Goal: Browse casually: Explore the website without a specific task or goal

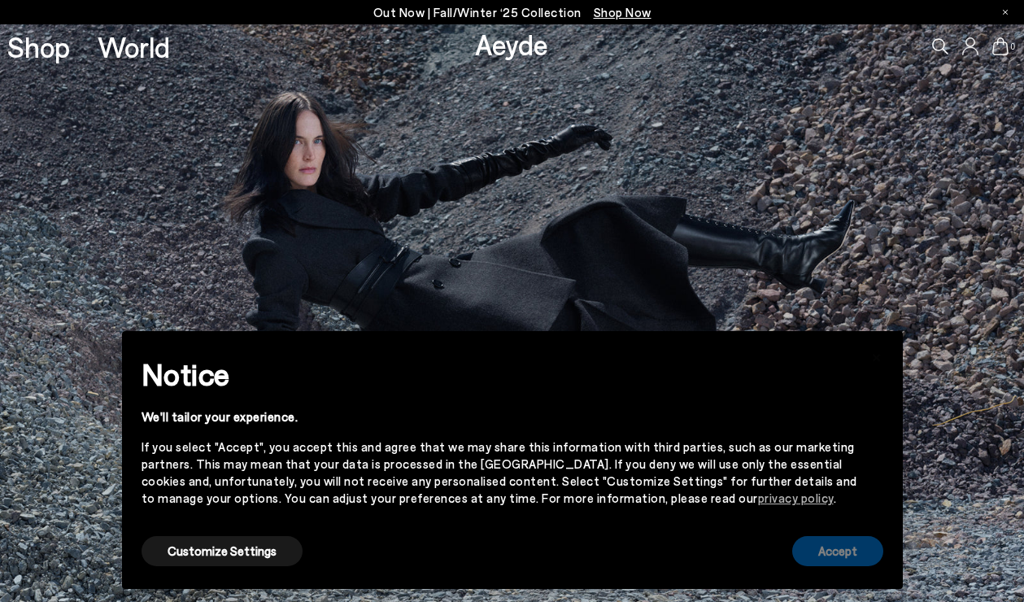
click at [836, 552] on button "Accept" at bounding box center [837, 551] width 91 height 30
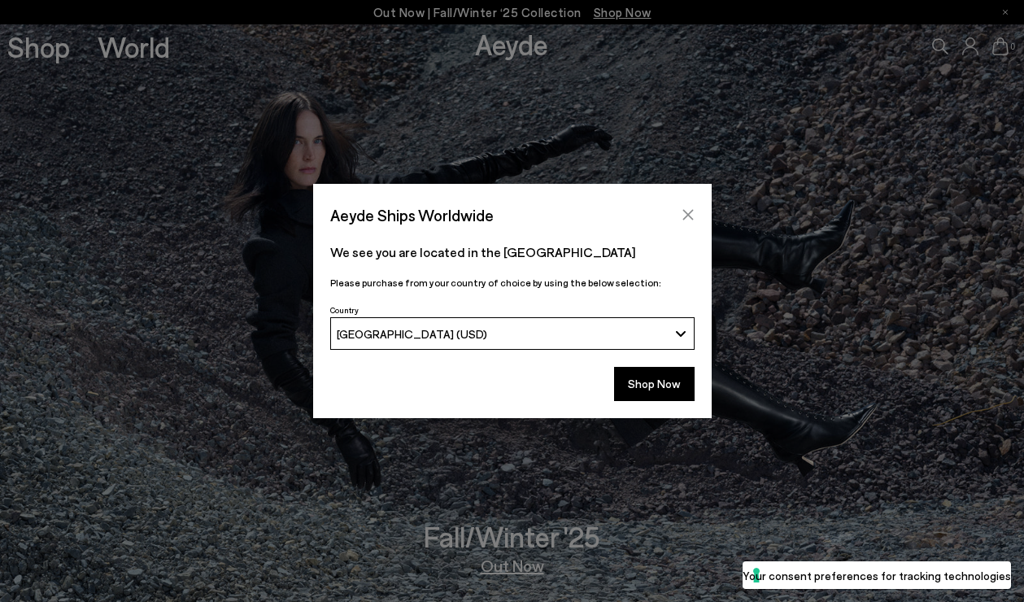
click at [690, 213] on icon "Close" at bounding box center [688, 215] width 11 height 11
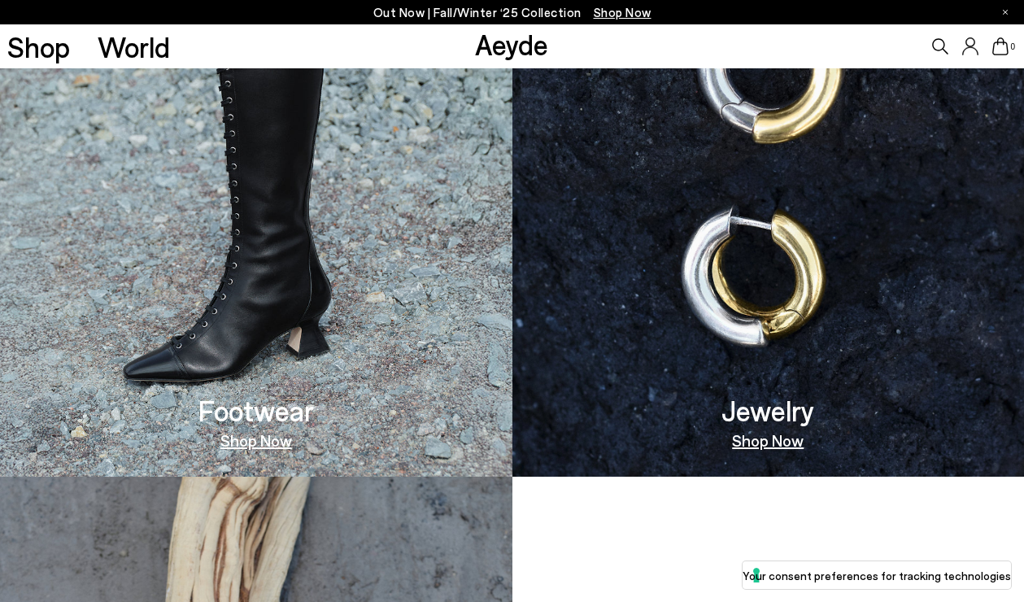
scroll to position [1061, 0]
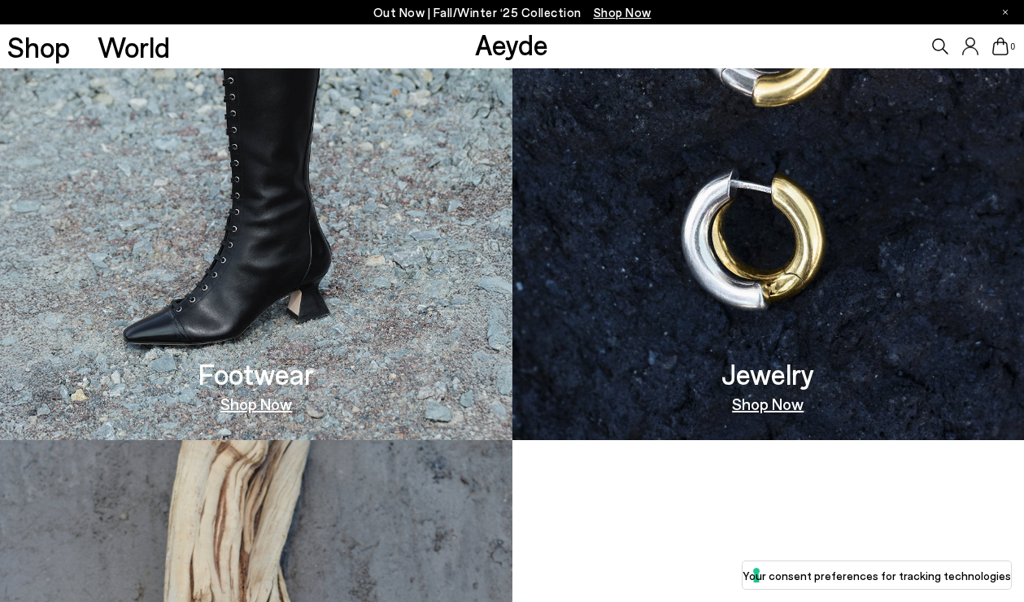
click at [261, 408] on link "Shop Now" at bounding box center [256, 403] width 72 height 16
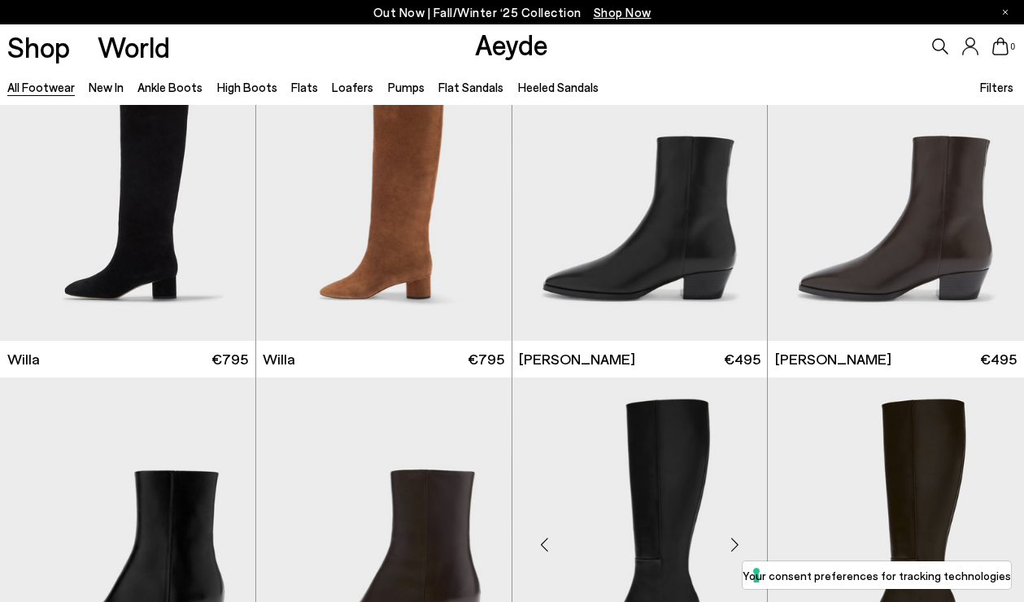
scroll to position [1156, 0]
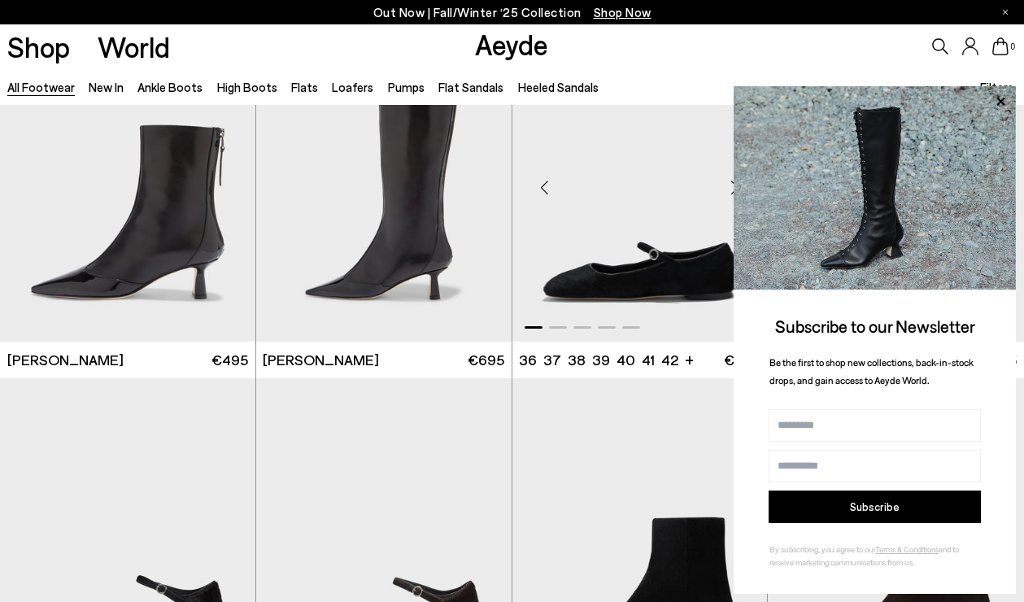
scroll to position [3804, 0]
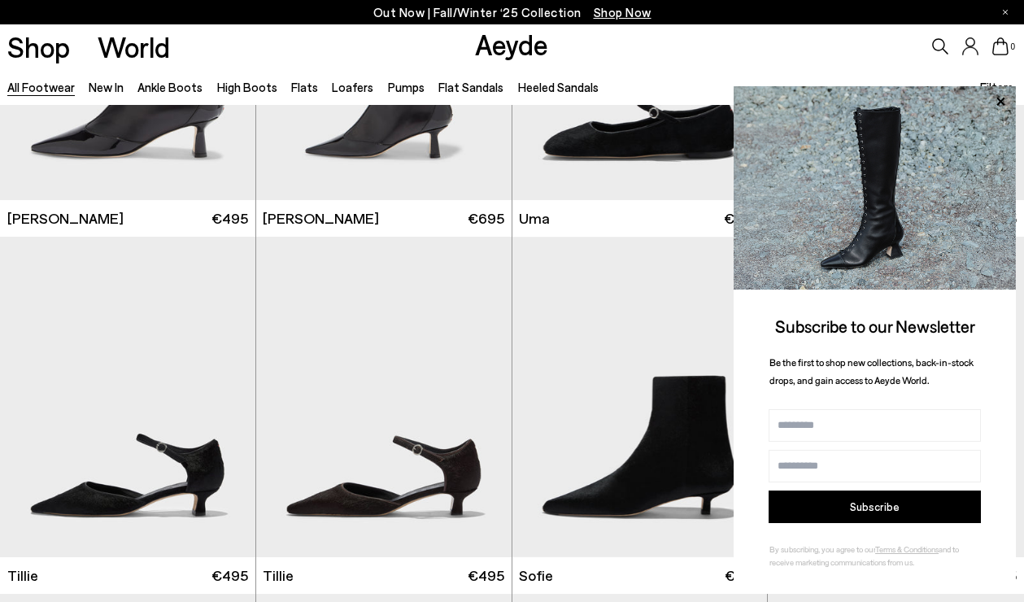
click at [777, 50] on div "0" at bounding box center [854, 46] width 342 height 44
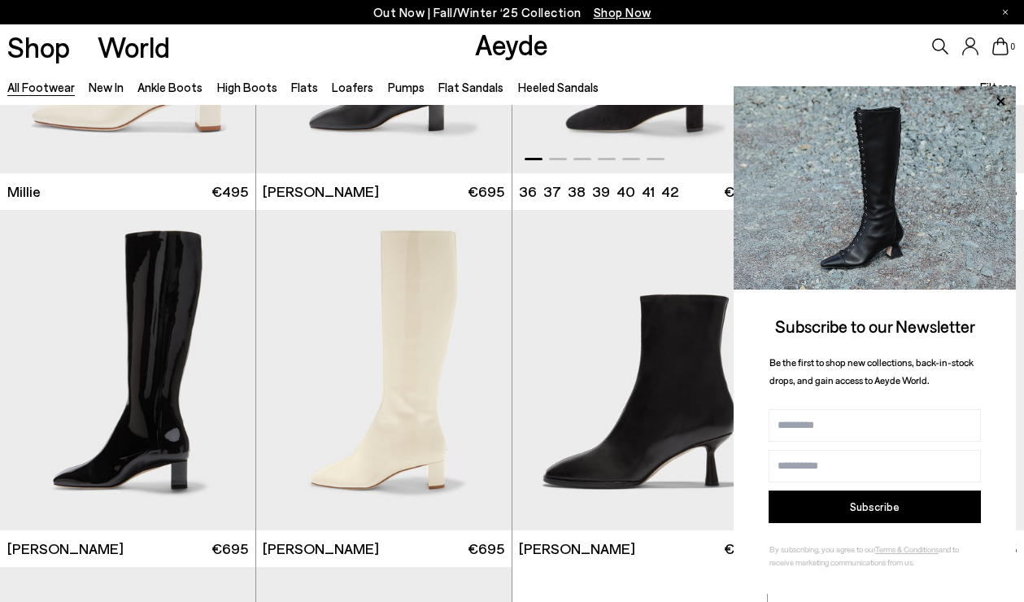
scroll to position [6733, 0]
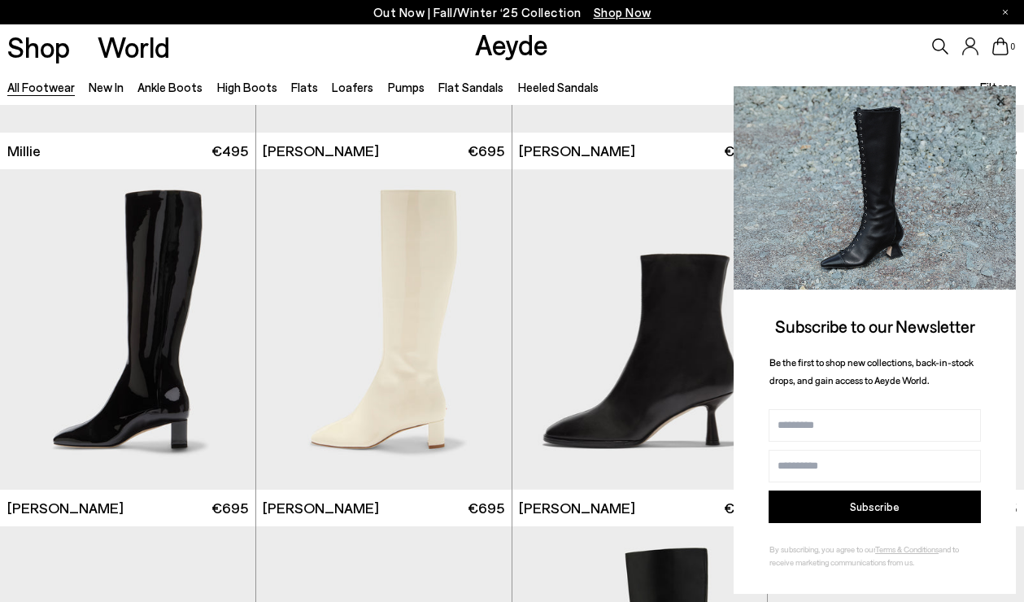
click at [1002, 102] on icon at bounding box center [1001, 101] width 8 height 8
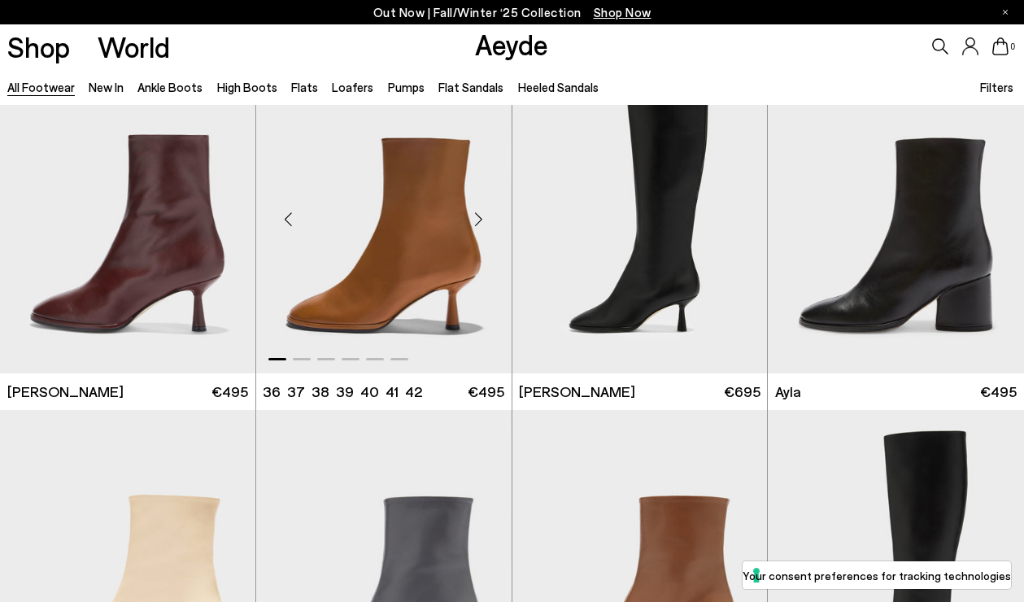
scroll to position [7208, 0]
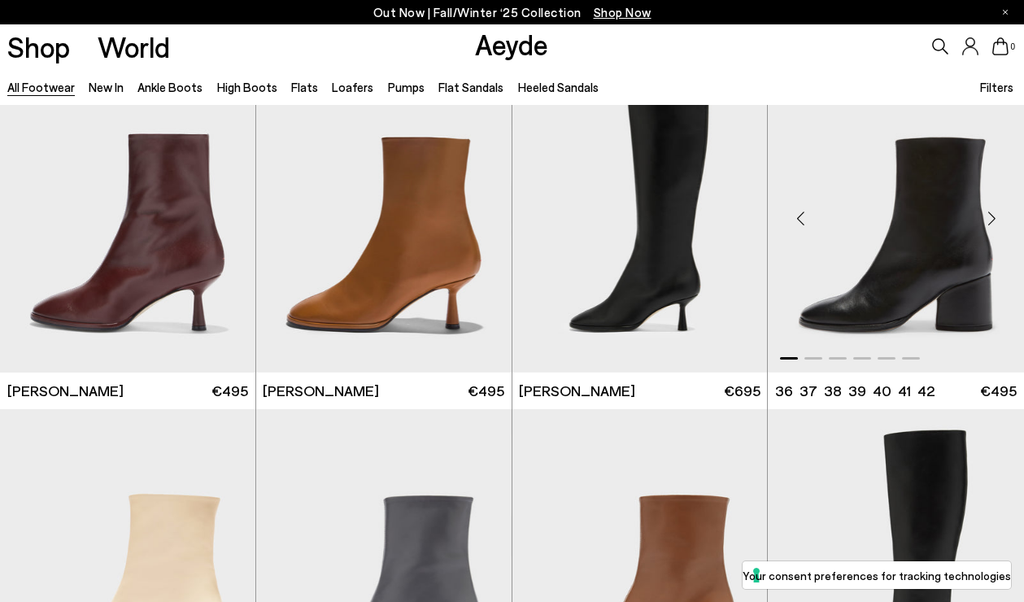
click at [992, 220] on div "Next slide" at bounding box center [991, 218] width 49 height 49
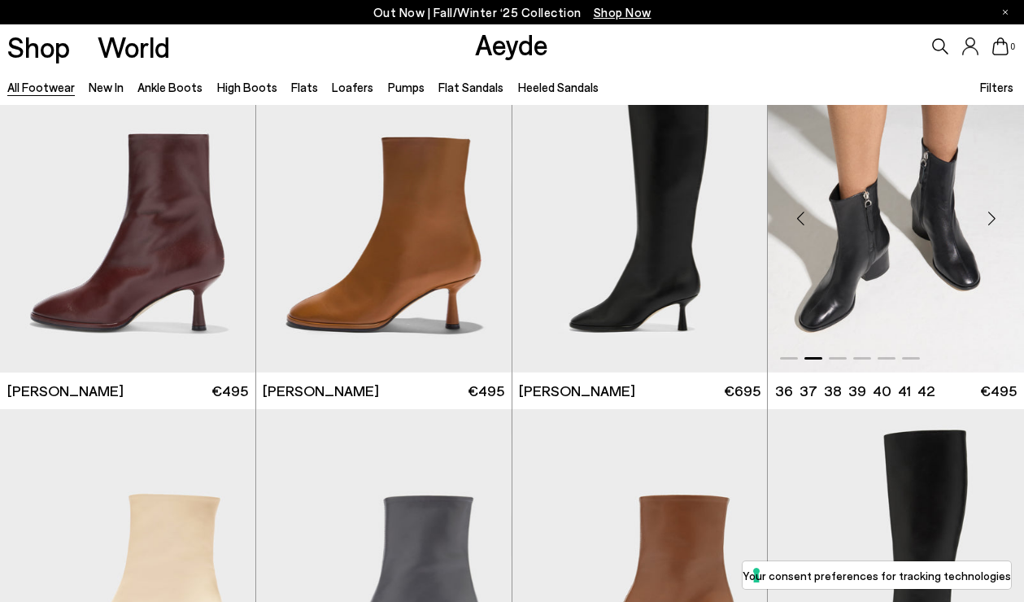
click at [992, 222] on div "Next slide" at bounding box center [991, 218] width 49 height 49
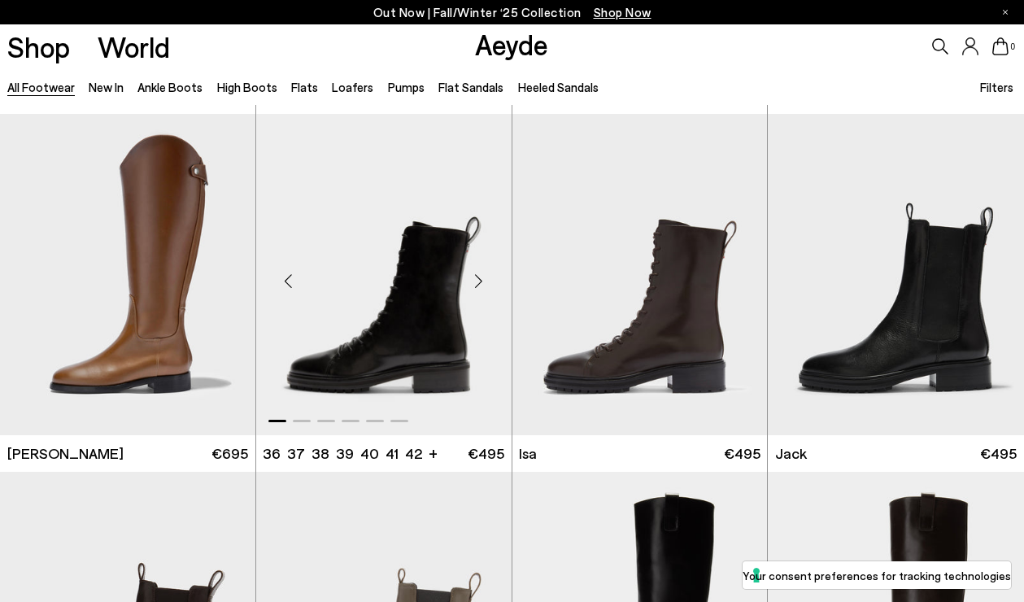
scroll to position [8571, 0]
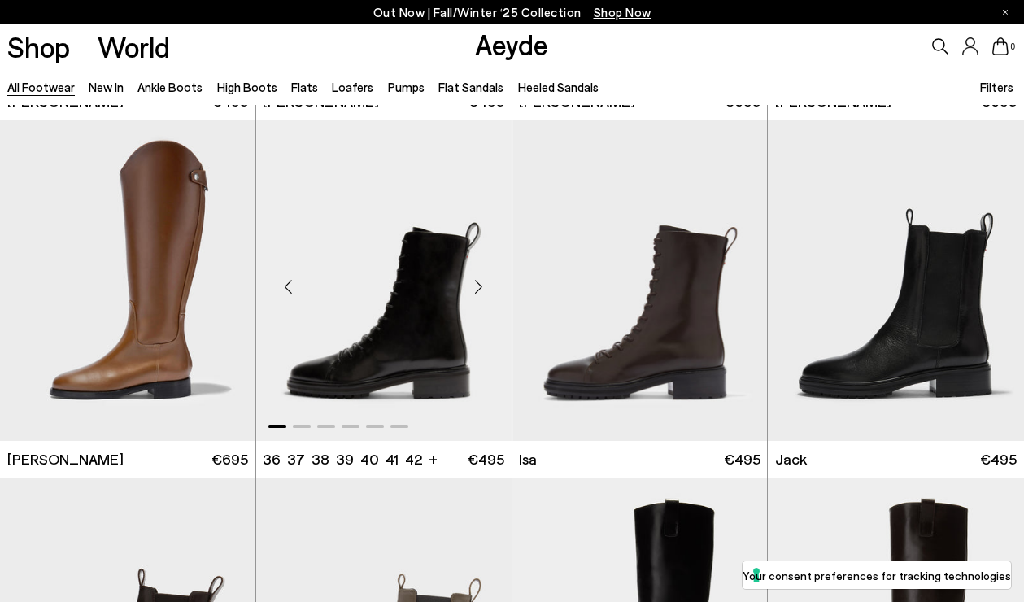
click at [480, 292] on div "Next slide" at bounding box center [479, 286] width 49 height 49
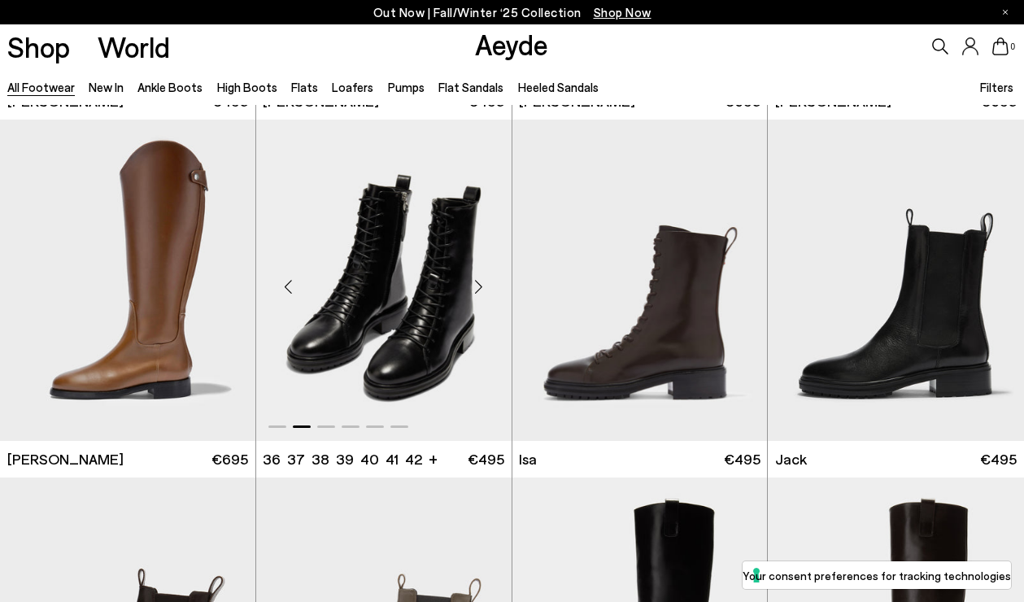
click at [480, 292] on div "Next slide" at bounding box center [479, 286] width 49 height 49
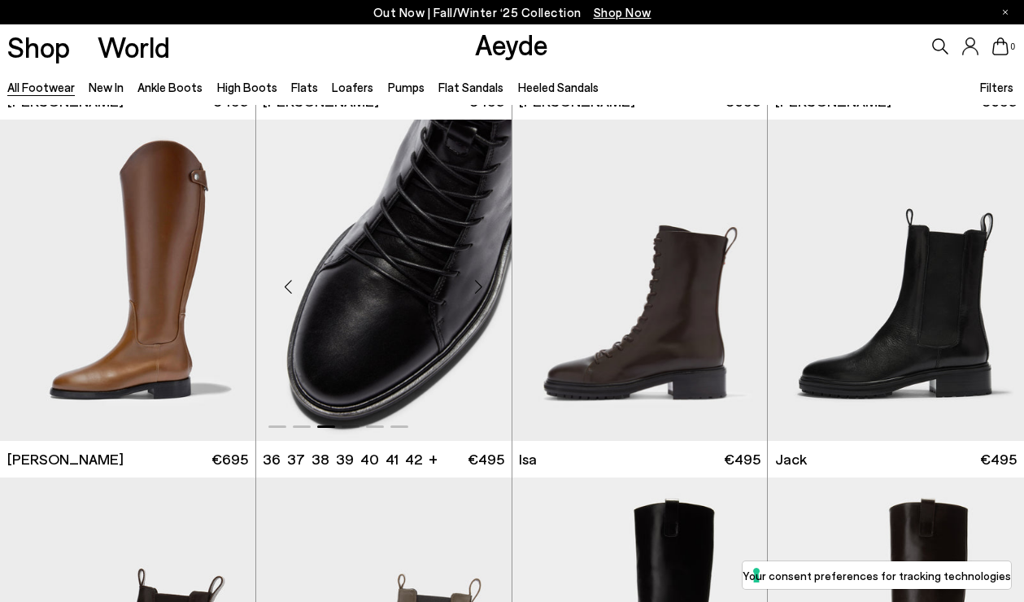
click at [480, 292] on div "Next slide" at bounding box center [479, 286] width 49 height 49
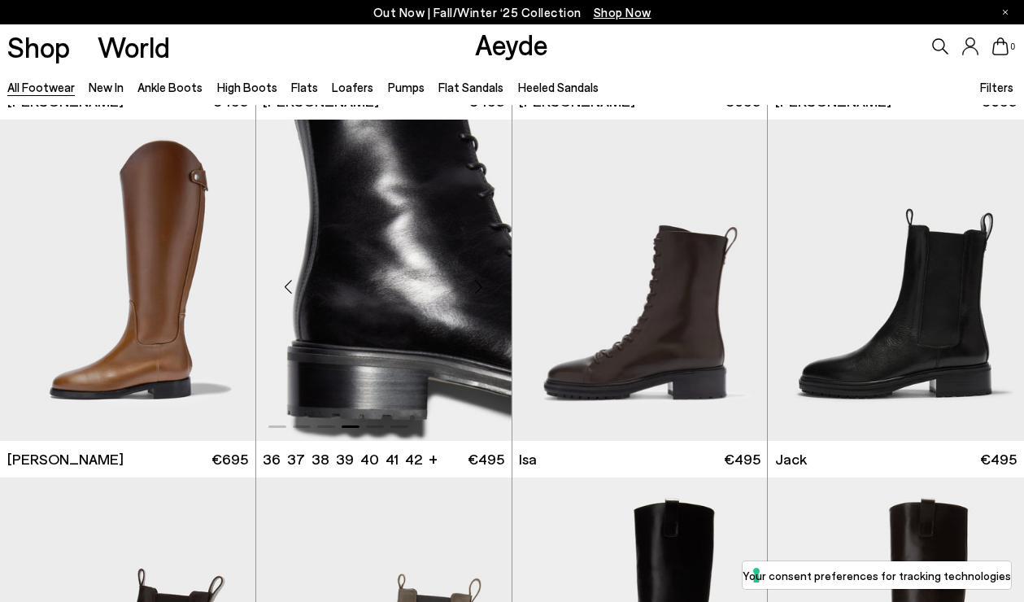
click at [480, 292] on div "Next slide" at bounding box center [479, 286] width 49 height 49
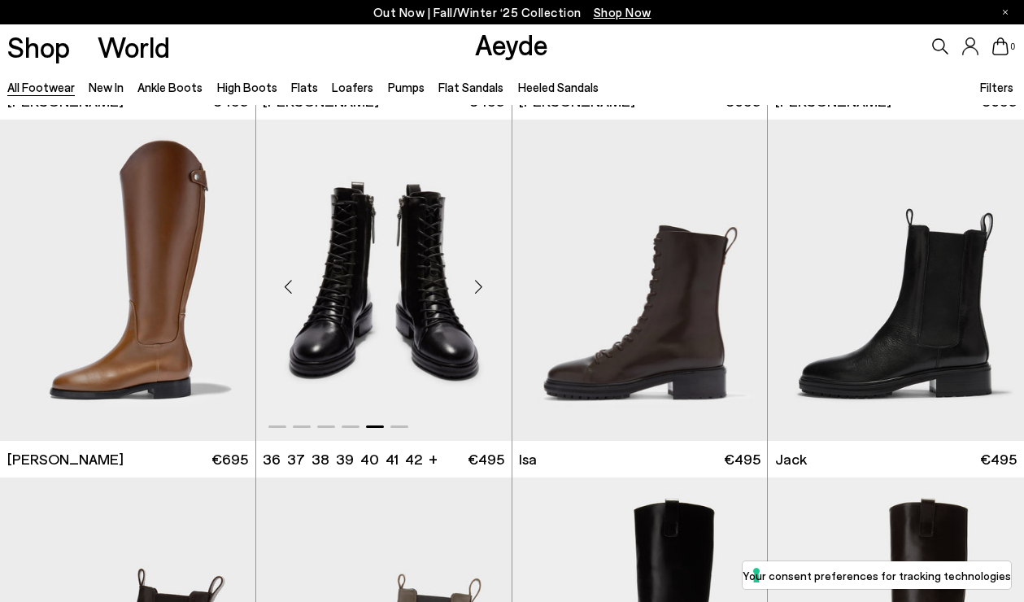
click at [480, 292] on div "Next slide" at bounding box center [479, 286] width 49 height 49
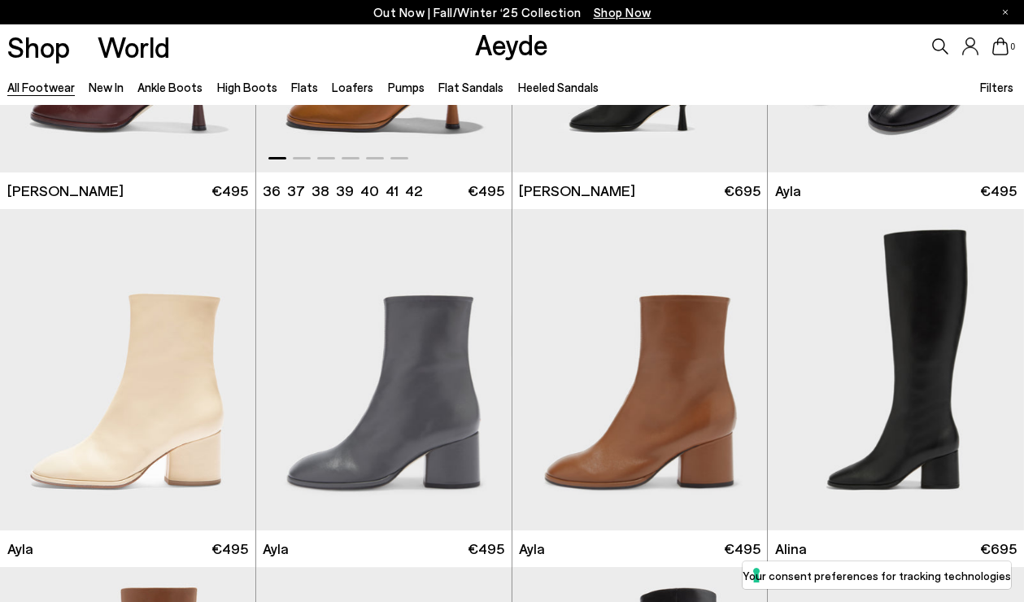
scroll to position [7409, 0]
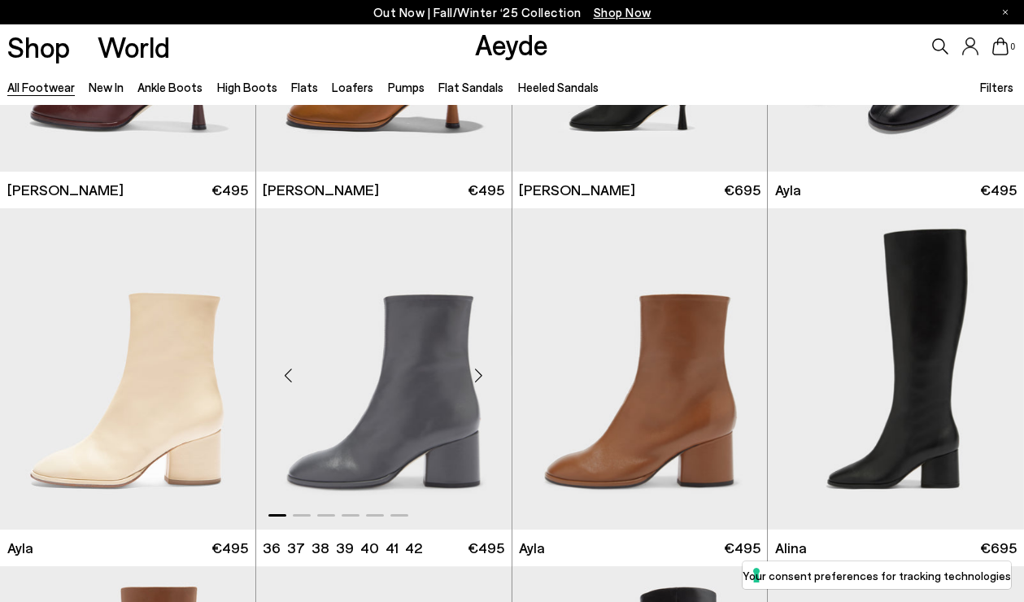
click at [477, 378] on div "Next slide" at bounding box center [479, 375] width 49 height 49
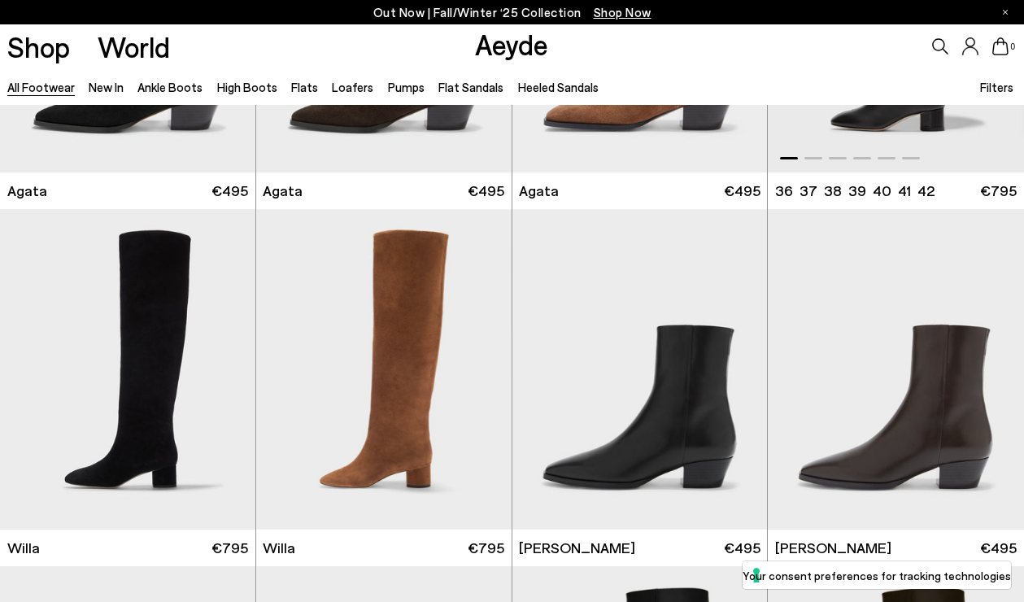
scroll to position [628, 0]
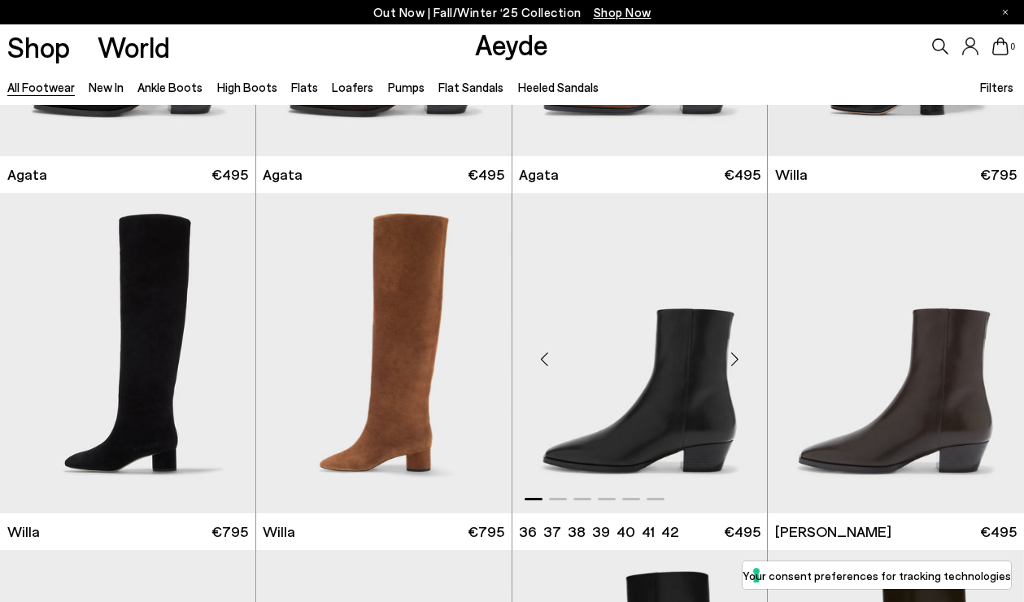
click at [730, 362] on div "Next slide" at bounding box center [734, 359] width 49 height 49
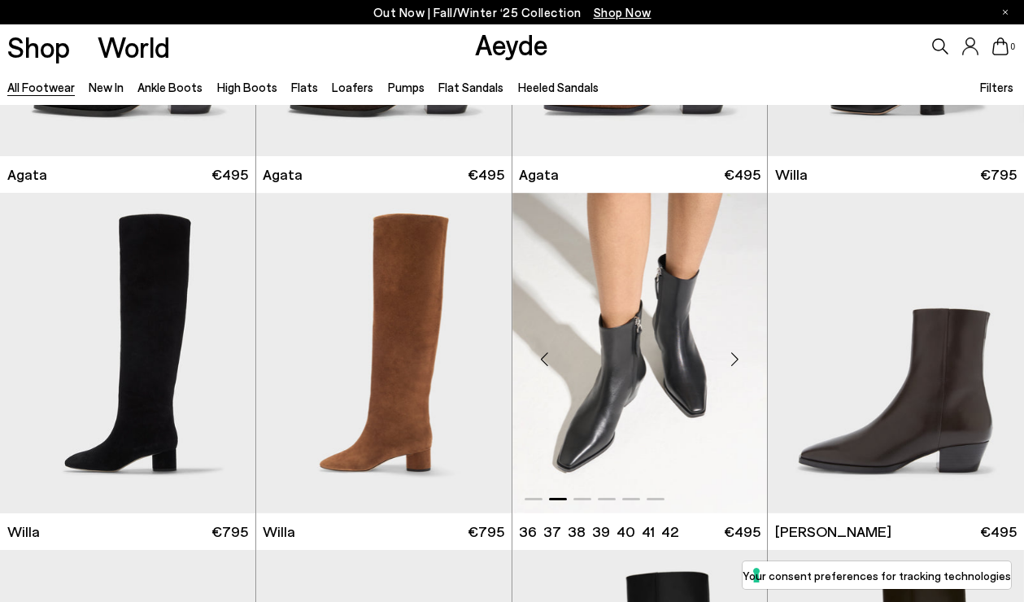
click at [730, 358] on div "Next slide" at bounding box center [734, 359] width 49 height 49
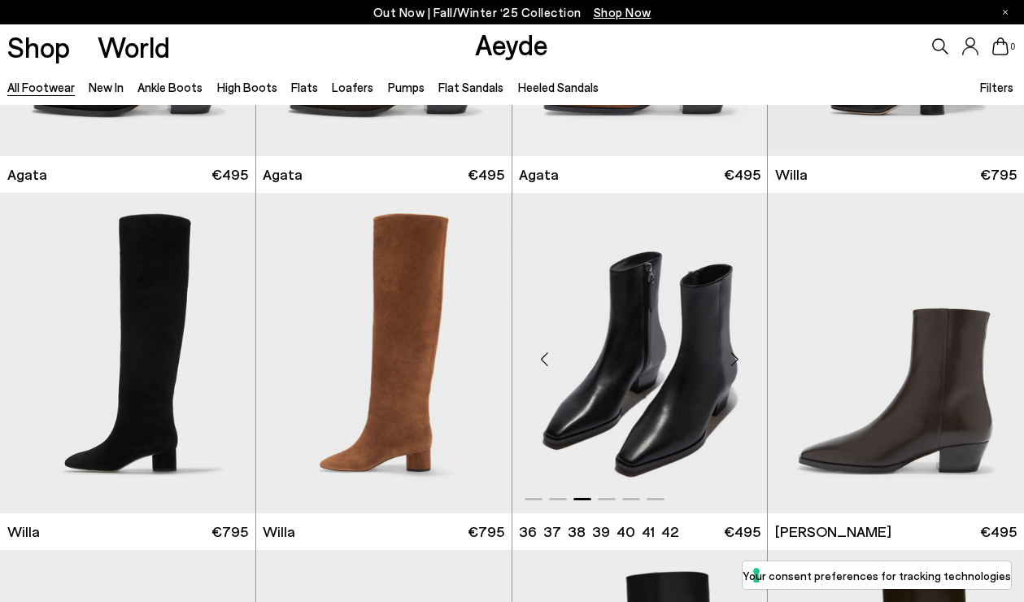
click at [730, 357] on div "Next slide" at bounding box center [734, 359] width 49 height 49
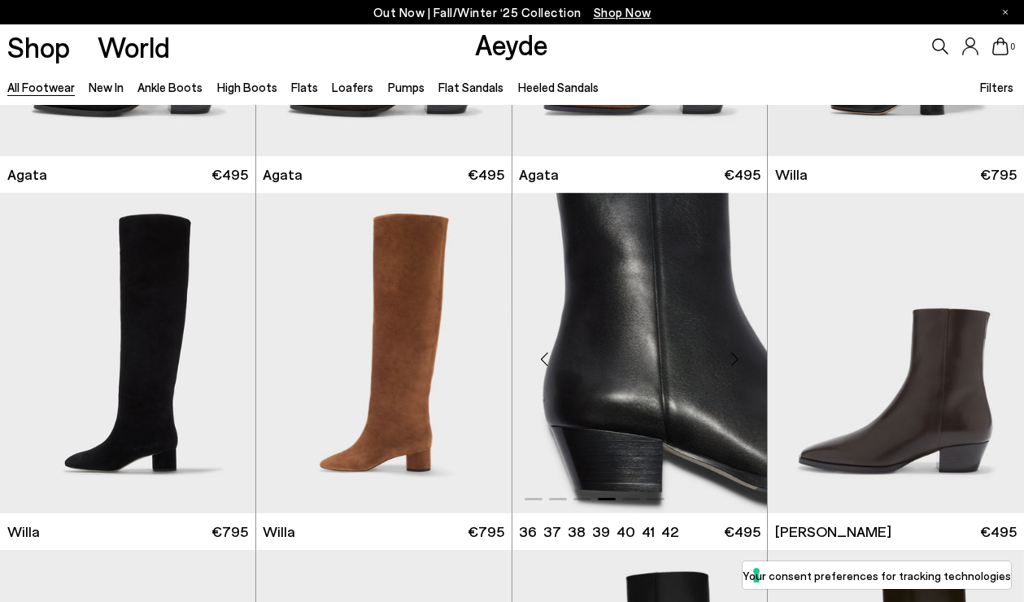
click at [730, 357] on div "Next slide" at bounding box center [734, 359] width 49 height 49
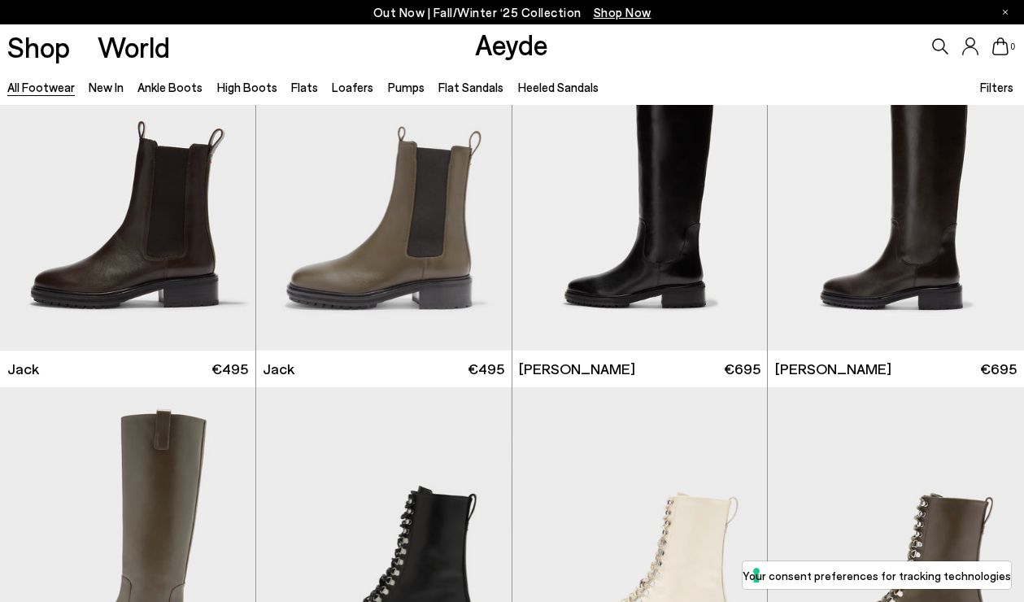
scroll to position [9307, 0]
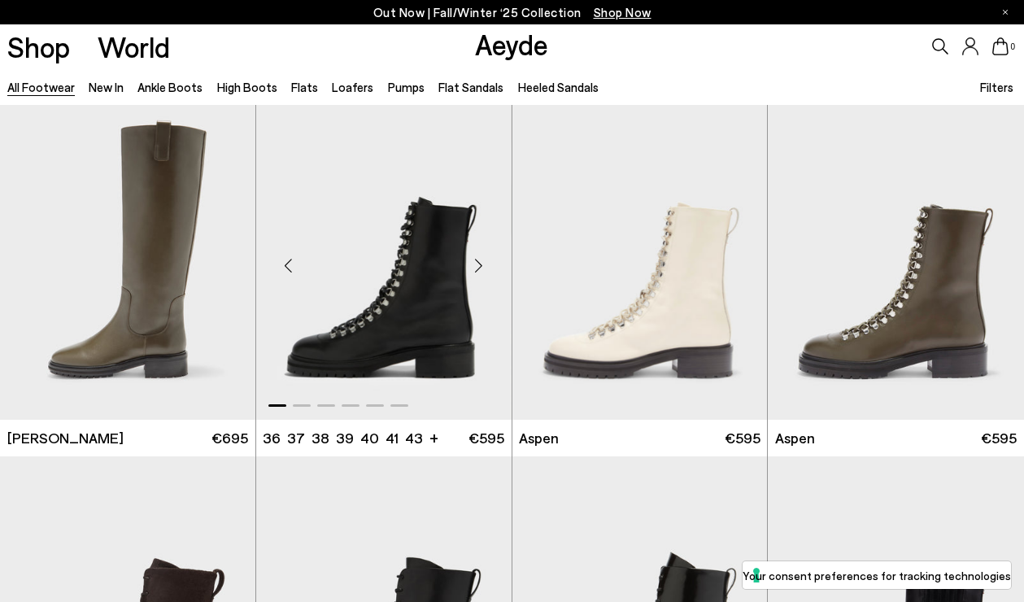
click at [479, 268] on div "Next slide" at bounding box center [479, 266] width 49 height 49
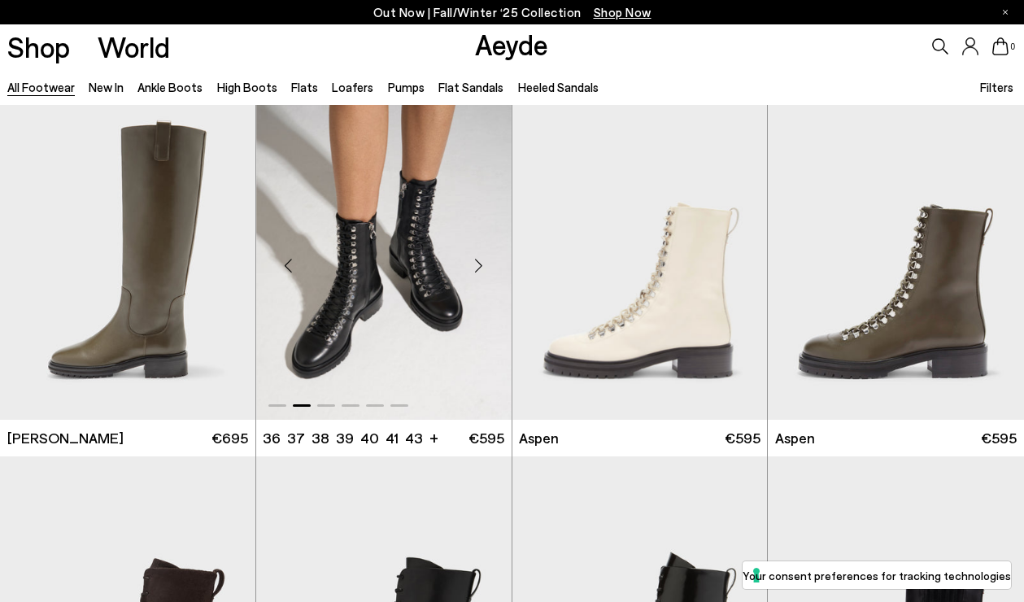
click at [475, 270] on div "Next slide" at bounding box center [479, 266] width 49 height 49
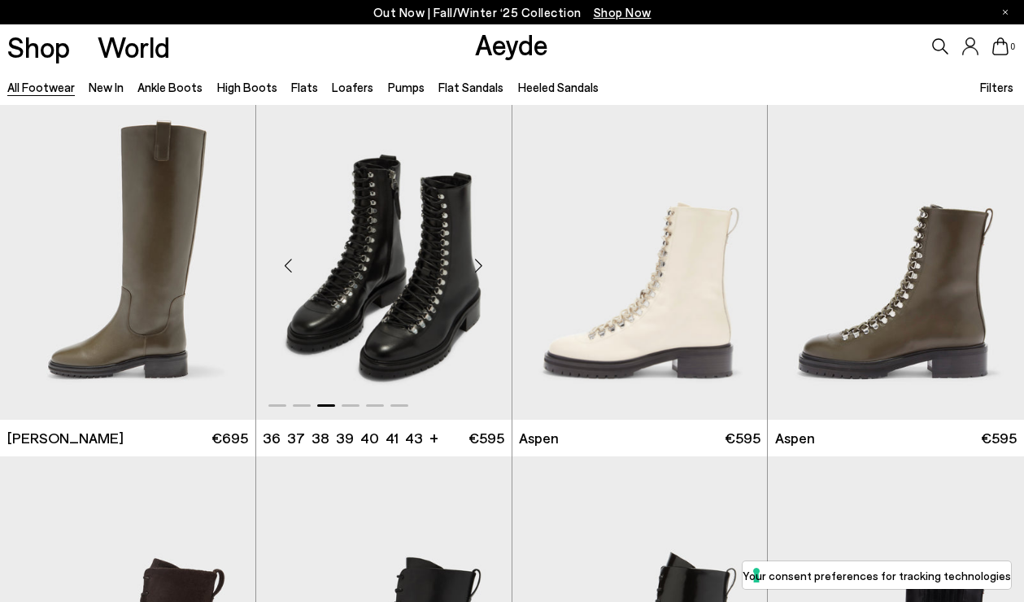
click at [475, 270] on div "Next slide" at bounding box center [479, 266] width 49 height 49
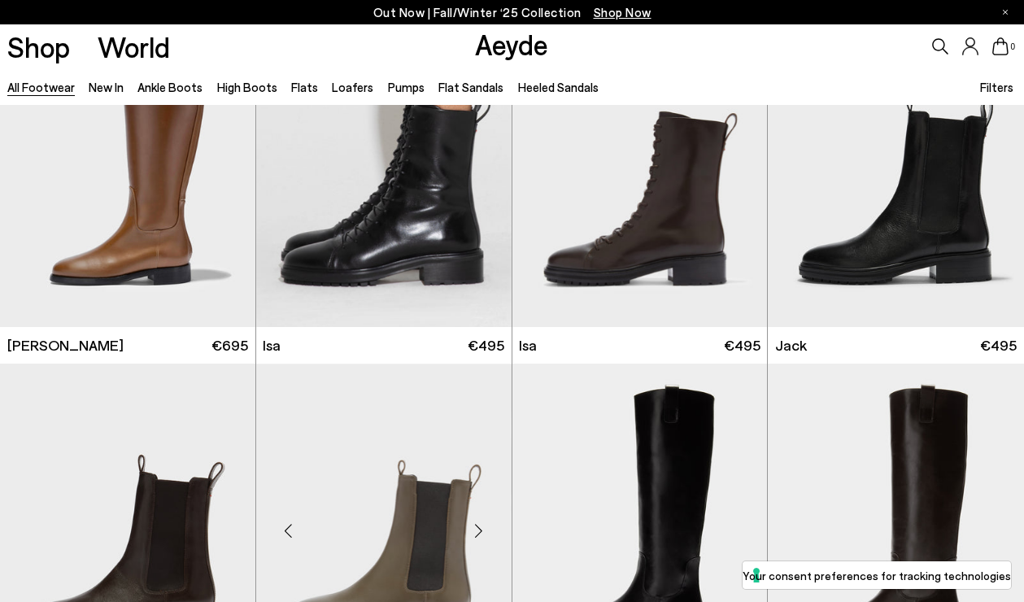
scroll to position [8684, 0]
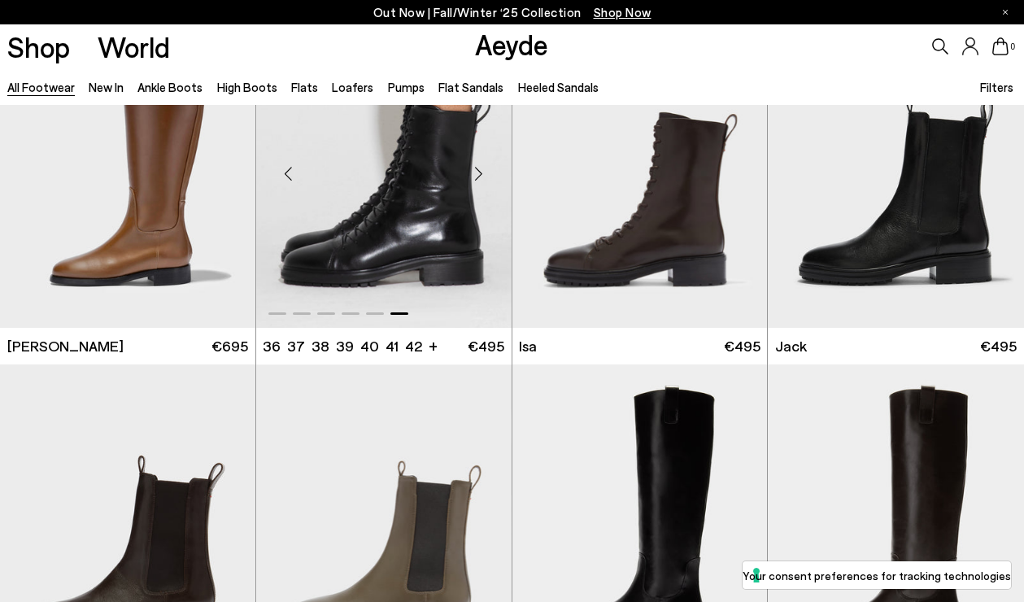
click at [485, 177] on div "Next slide" at bounding box center [479, 173] width 49 height 49
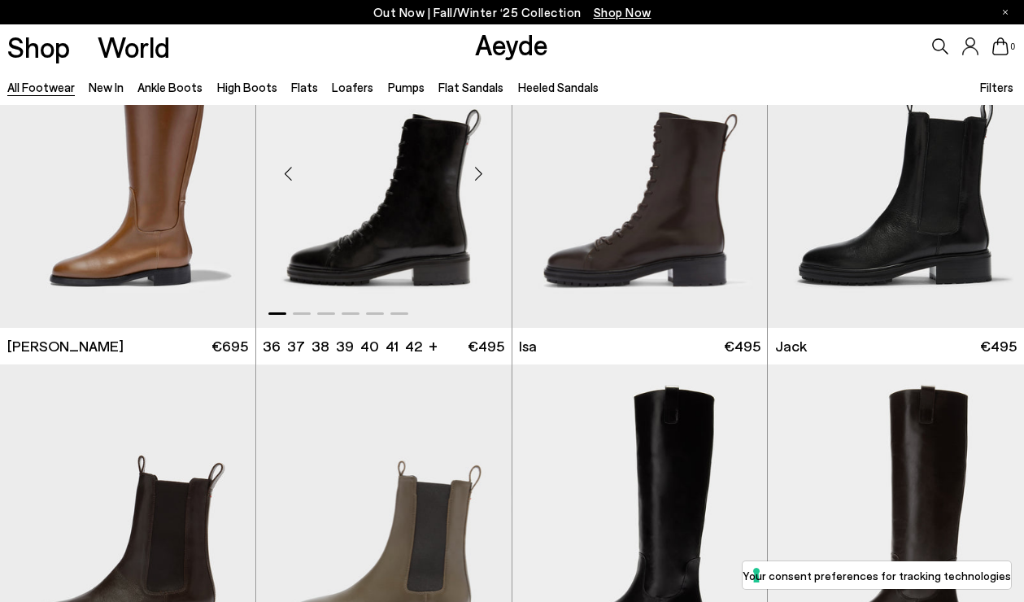
click at [479, 177] on div "Next slide" at bounding box center [479, 173] width 49 height 49
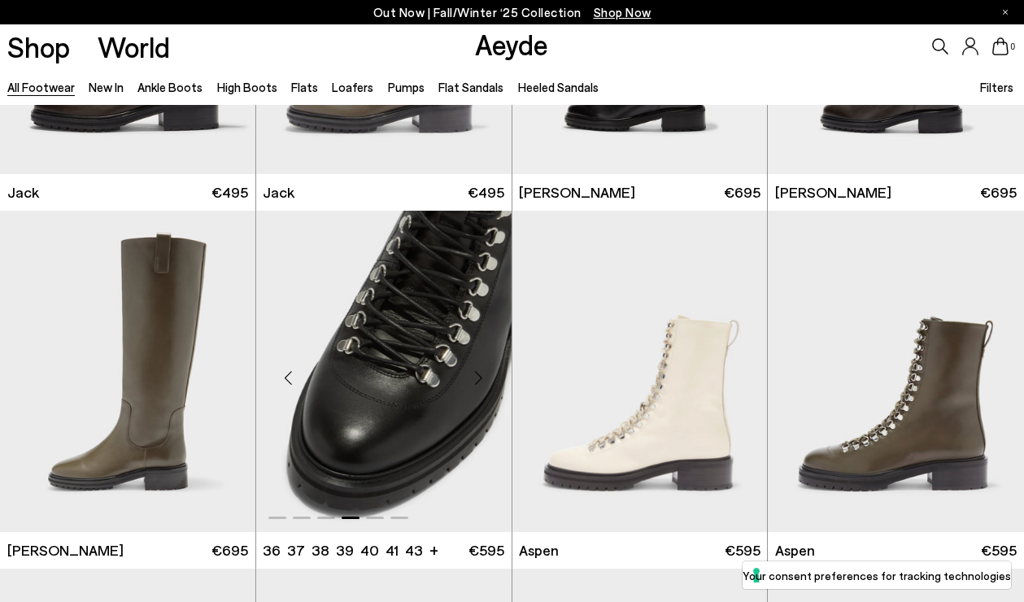
scroll to position [9175, 0]
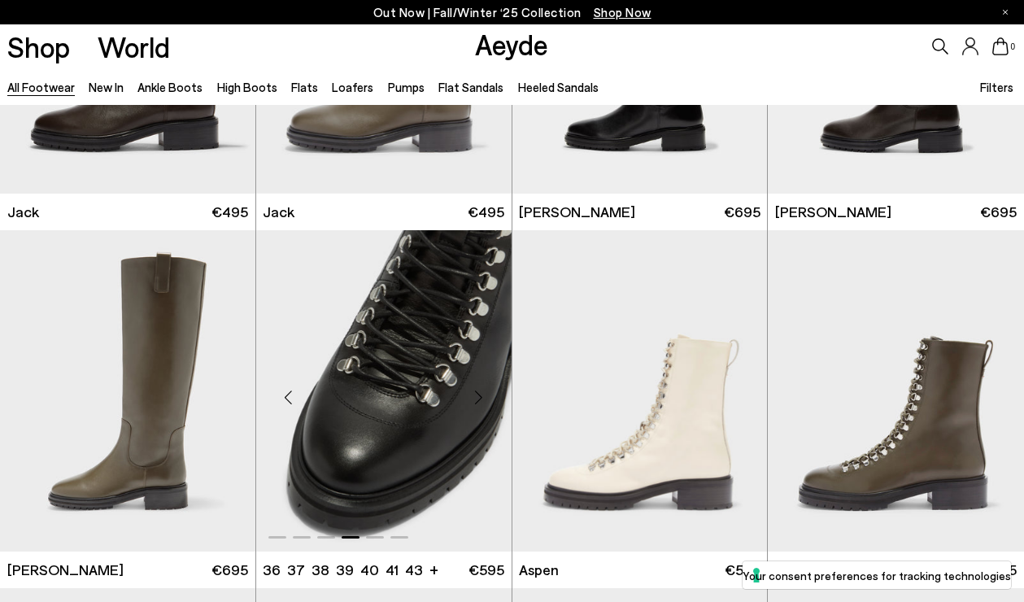
click at [481, 402] on div "Next slide" at bounding box center [479, 397] width 49 height 49
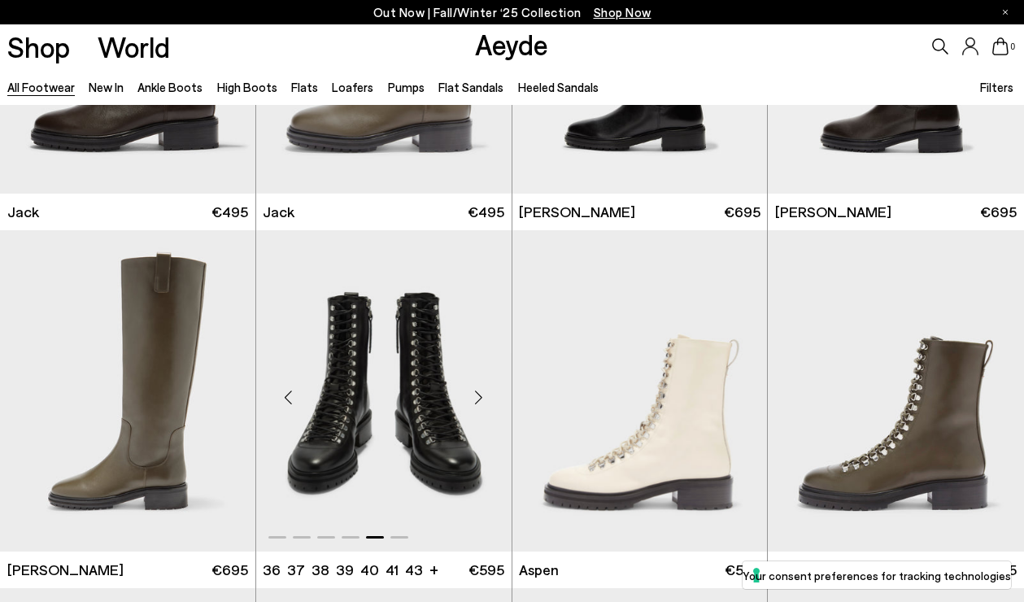
click at [481, 402] on div "Next slide" at bounding box center [479, 397] width 49 height 49
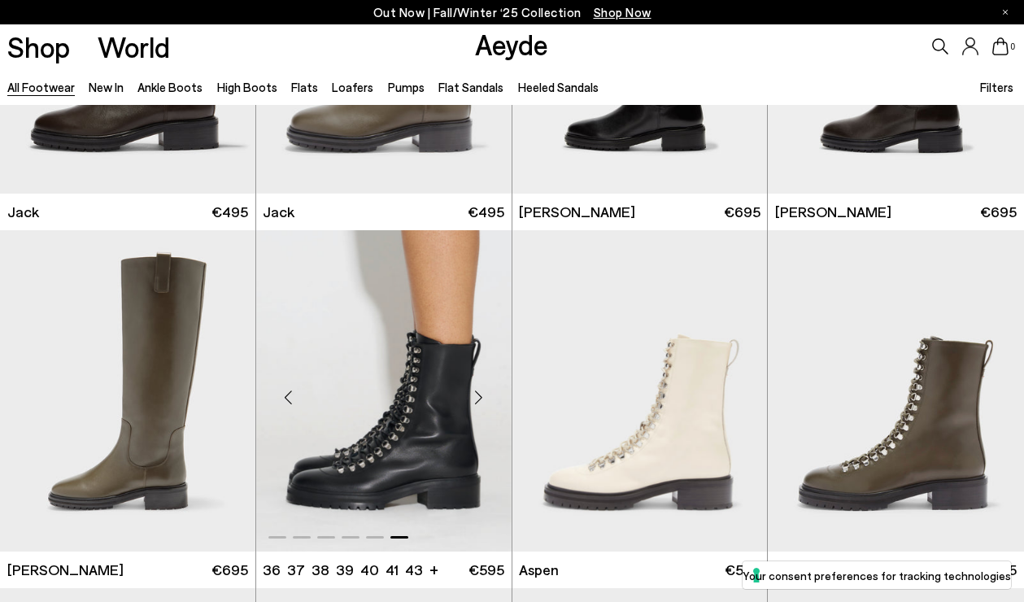
click at [478, 402] on div "Next slide" at bounding box center [479, 397] width 49 height 49
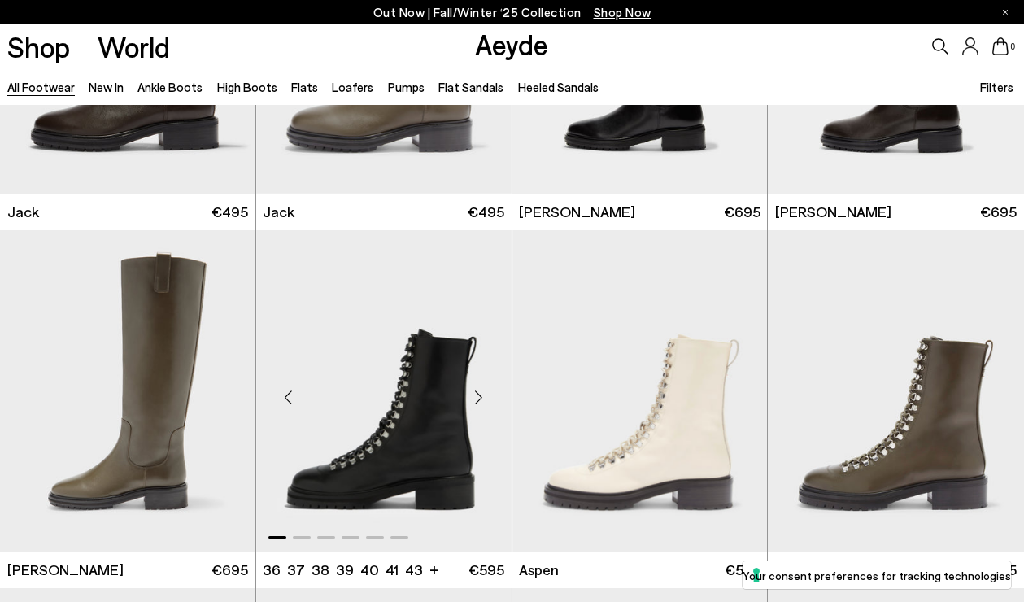
click at [478, 402] on div "Next slide" at bounding box center [479, 397] width 49 height 49
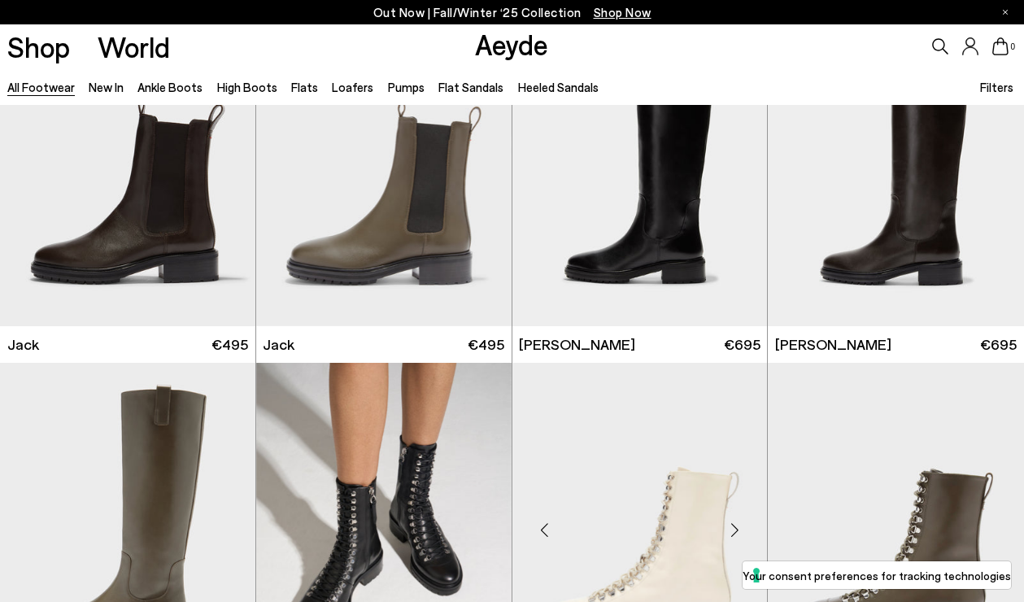
scroll to position [9040, 0]
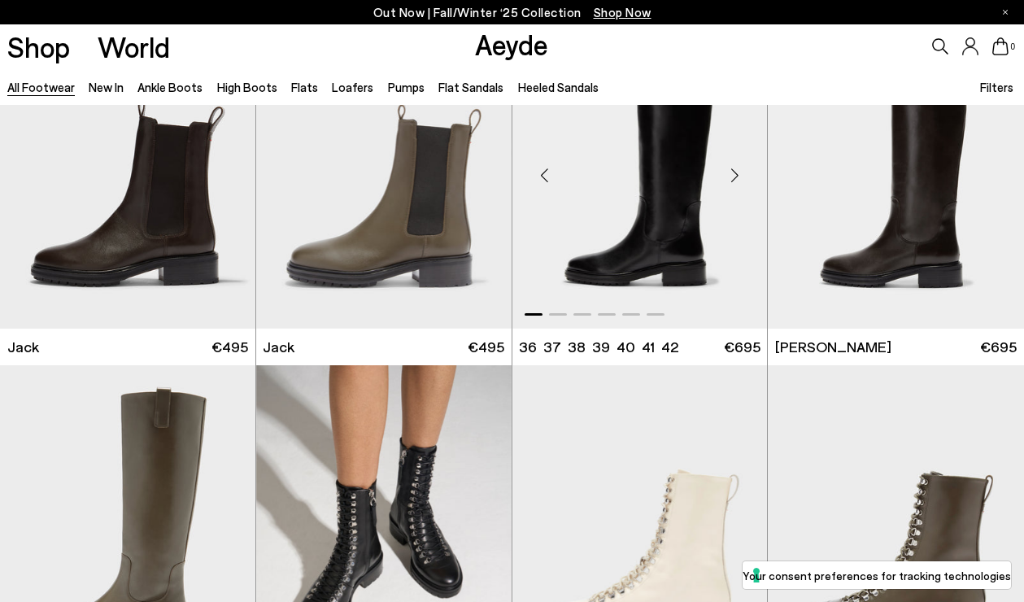
click at [734, 184] on div "Next slide" at bounding box center [734, 175] width 49 height 49
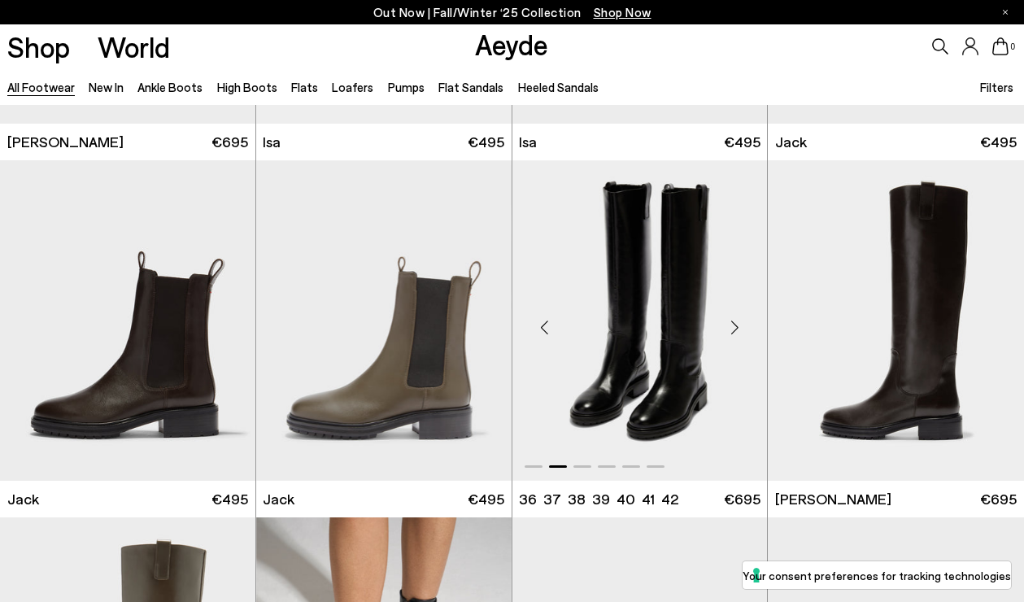
scroll to position [8889, 0]
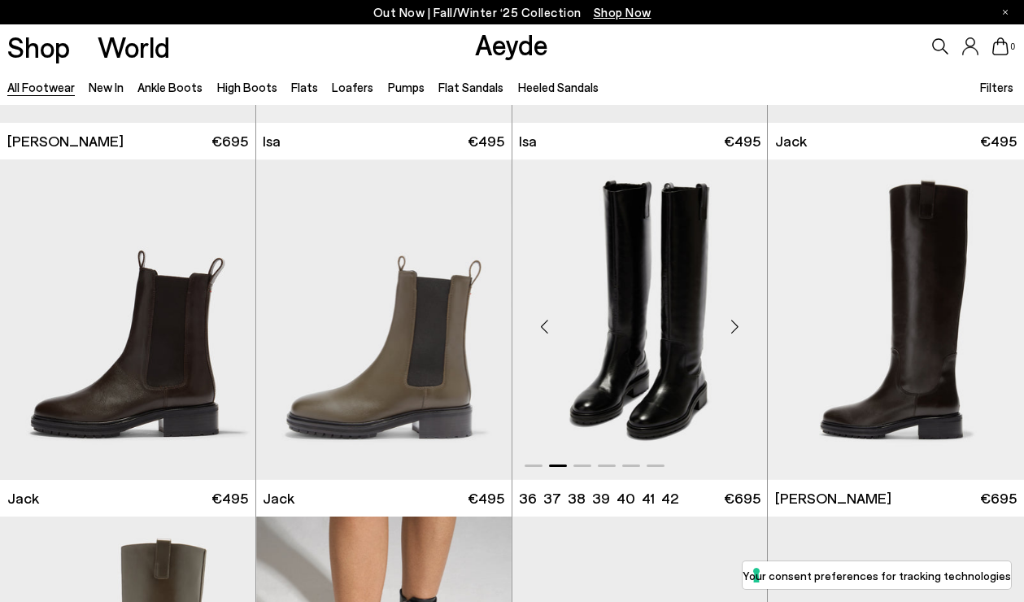
click at [730, 334] on div "Next slide" at bounding box center [734, 326] width 49 height 49
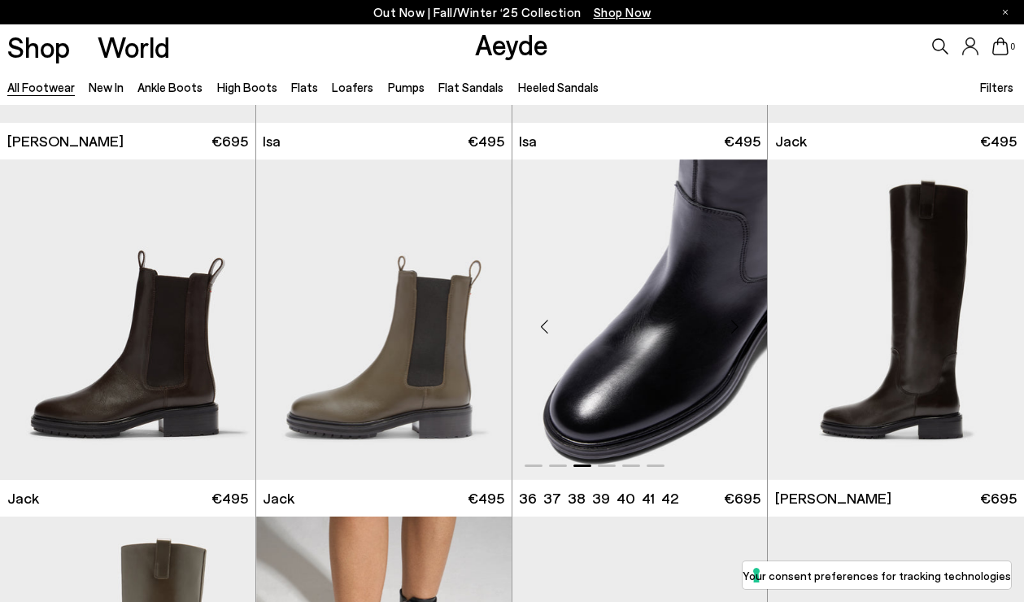
click at [730, 334] on div "Next slide" at bounding box center [734, 326] width 49 height 49
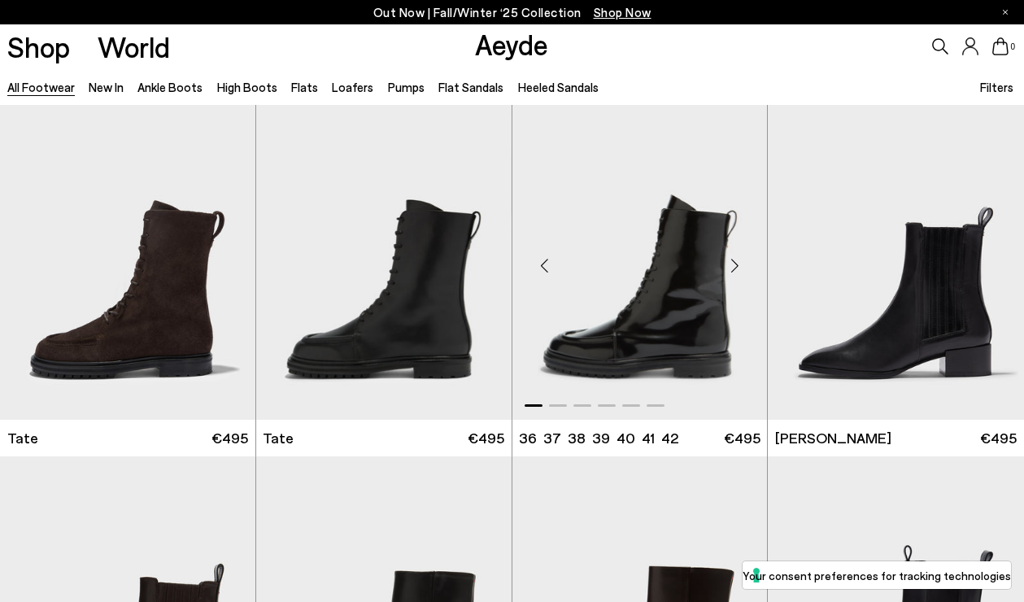
scroll to position [9666, 0]
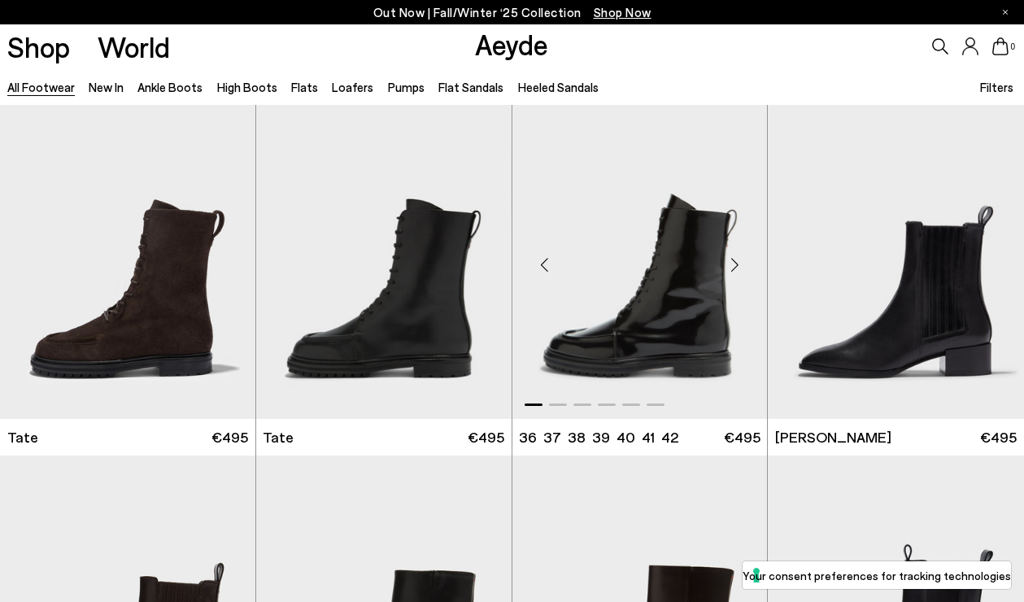
click at [732, 270] on div "Next slide" at bounding box center [734, 264] width 49 height 49
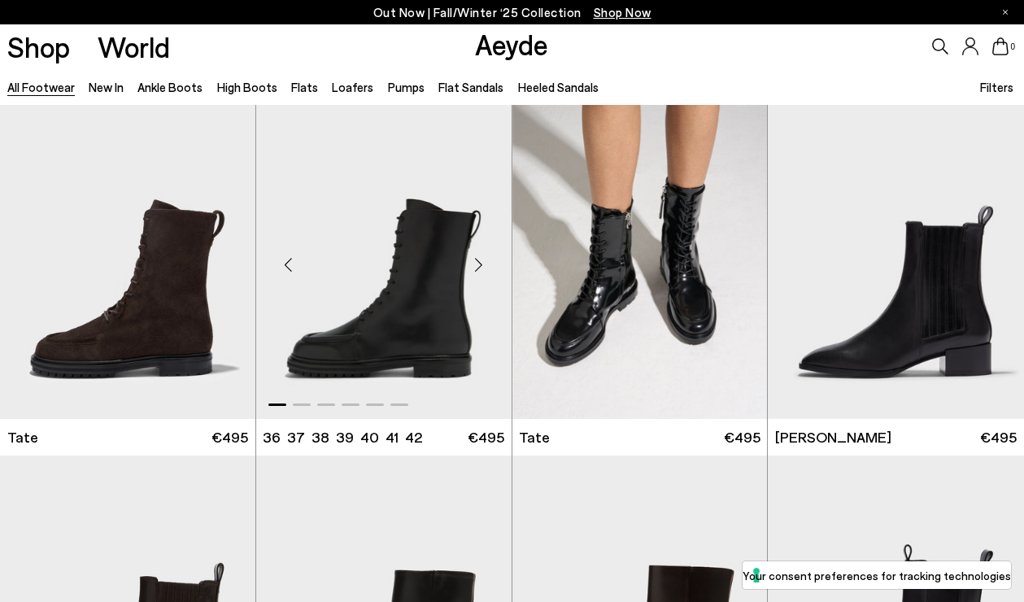
click at [474, 271] on div "Next slide" at bounding box center [479, 264] width 49 height 49
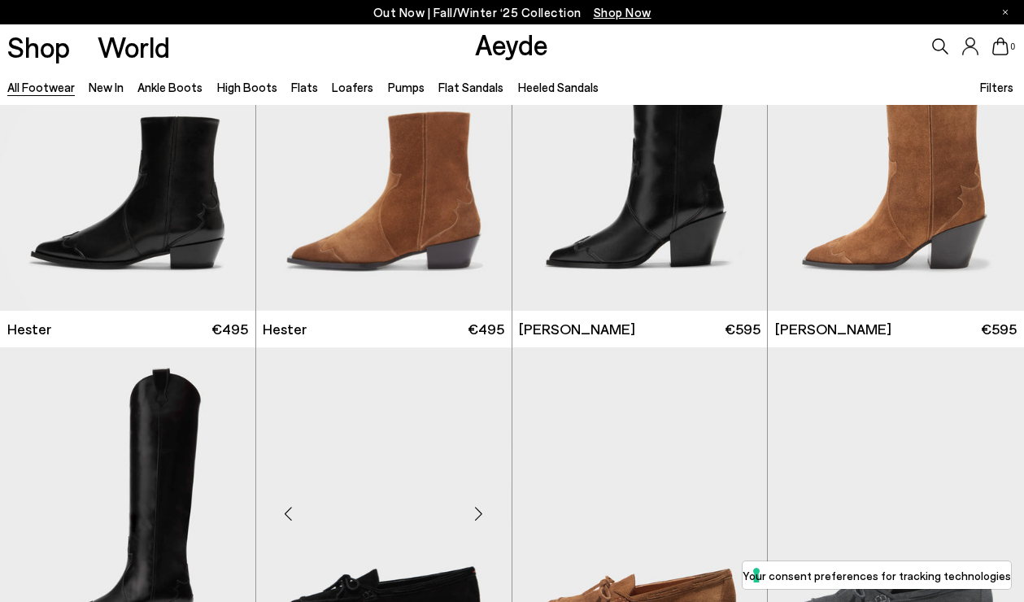
scroll to position [10685, 0]
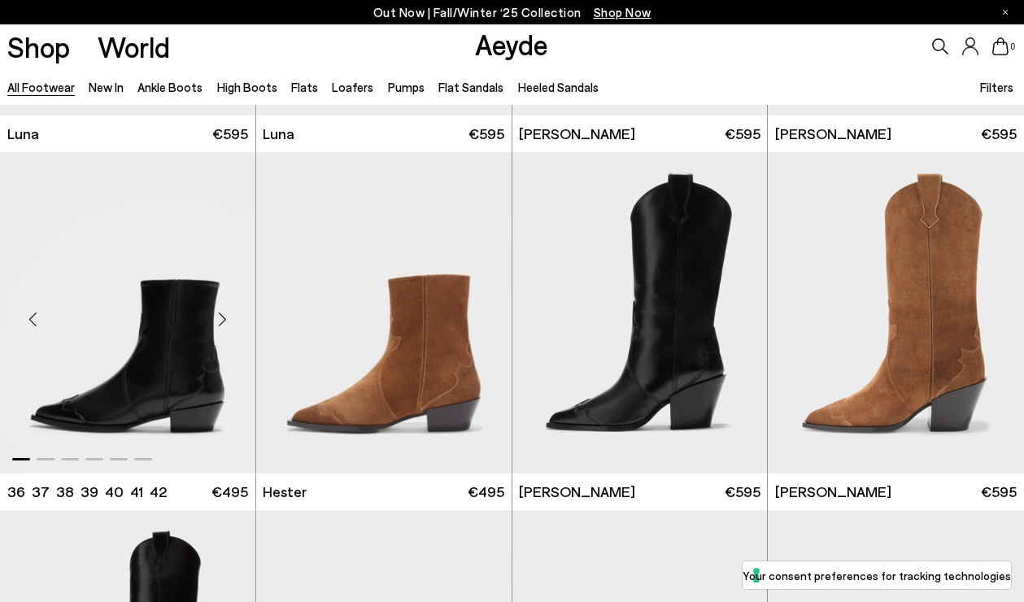
click at [220, 317] on div "Next slide" at bounding box center [223, 319] width 49 height 49
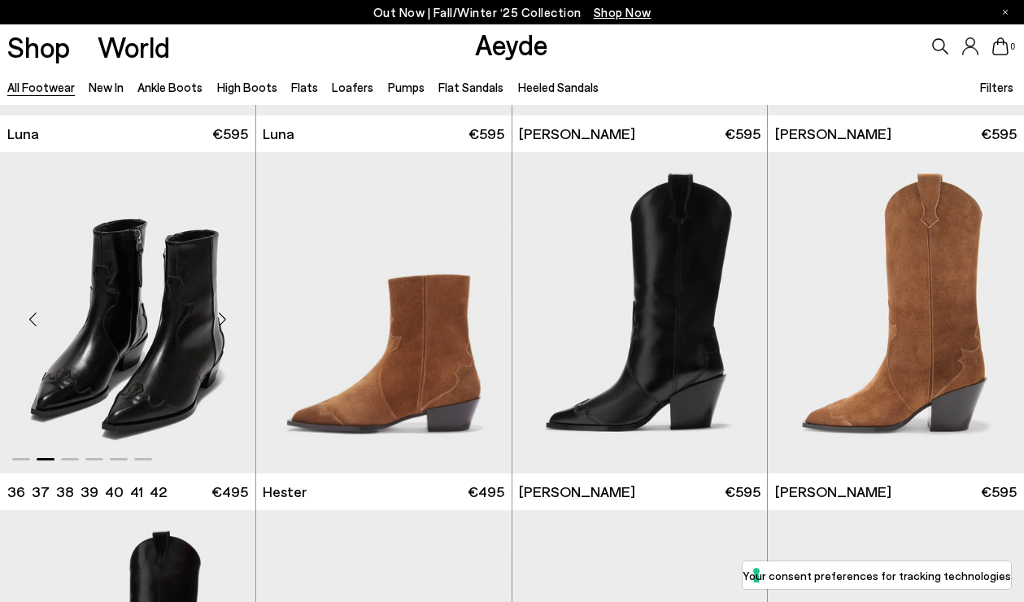
click at [220, 319] on div "Next slide" at bounding box center [223, 319] width 49 height 49
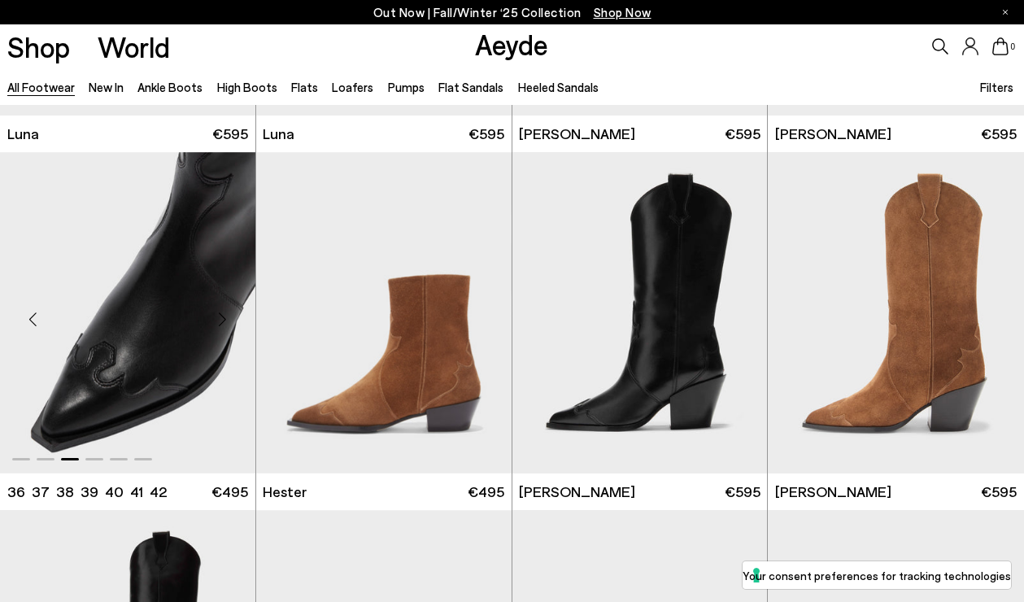
click at [224, 321] on div "Next slide" at bounding box center [223, 319] width 49 height 49
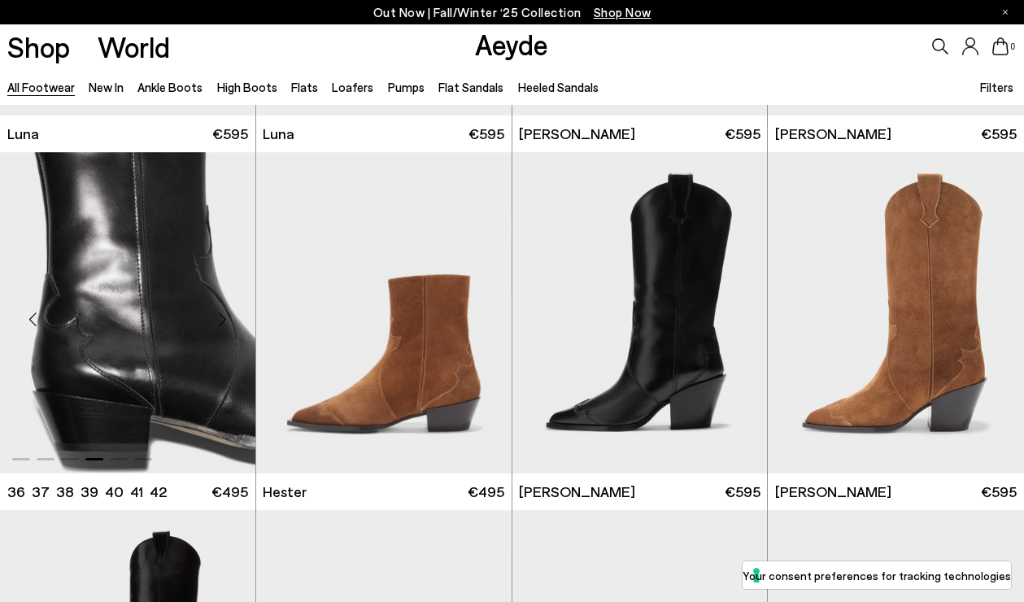
click at [224, 324] on div "Next slide" at bounding box center [223, 319] width 49 height 49
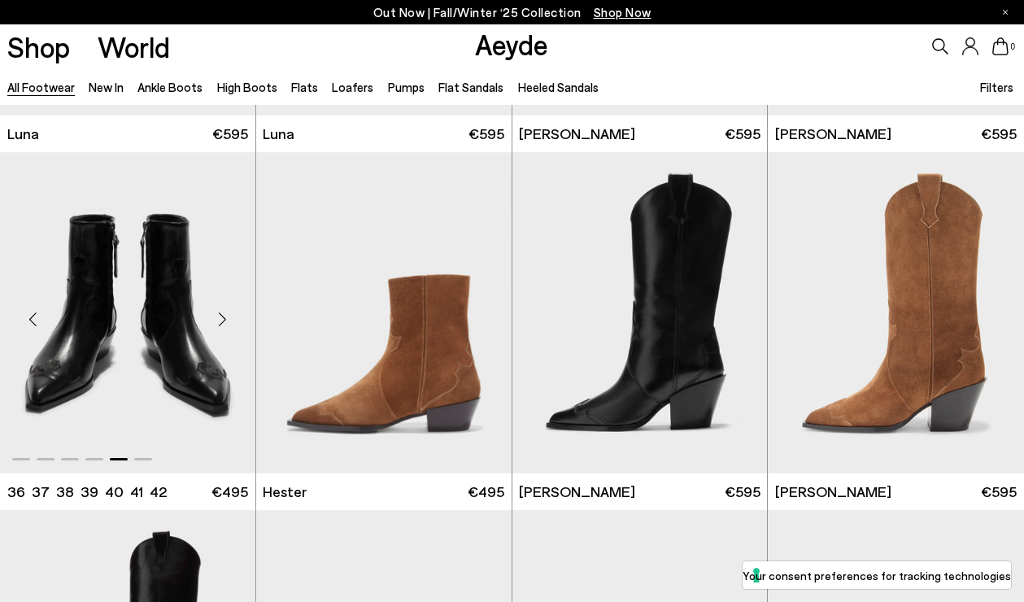
click at [226, 324] on div "Next slide" at bounding box center [223, 319] width 49 height 49
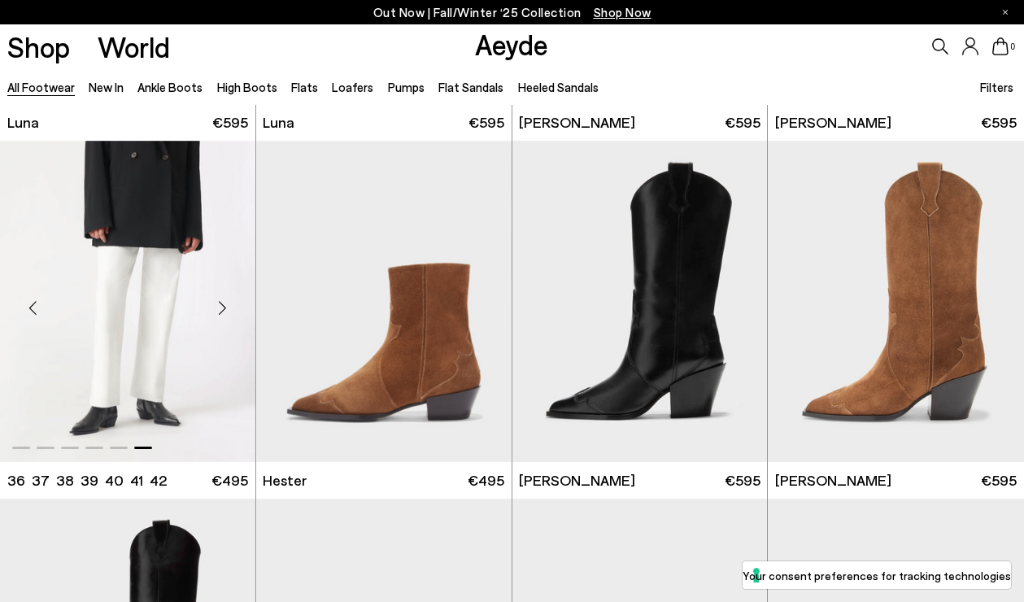
scroll to position [11300, 0]
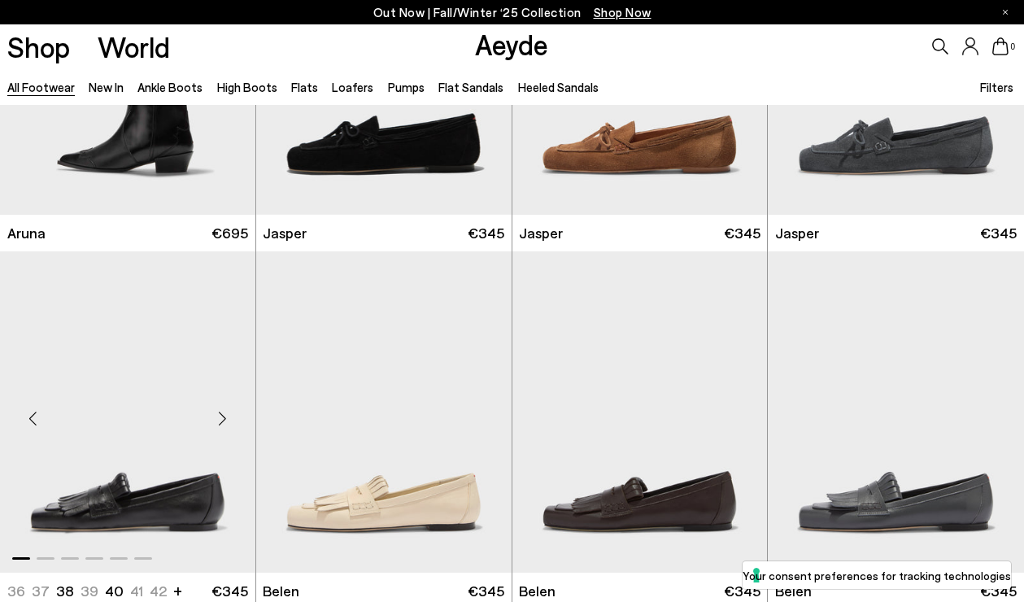
scroll to position [11554, 0]
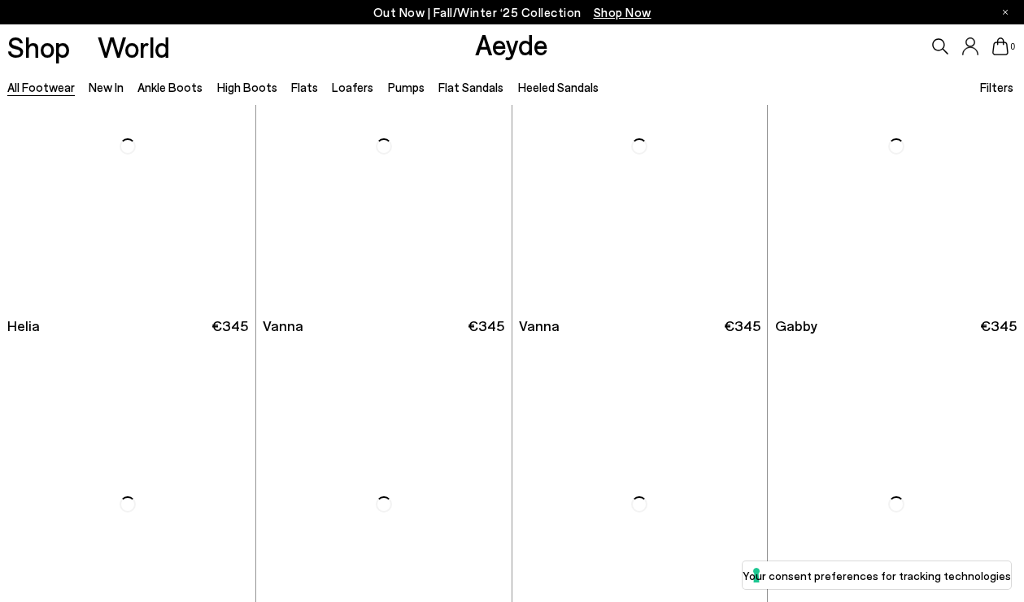
scroll to position [14517, 0]
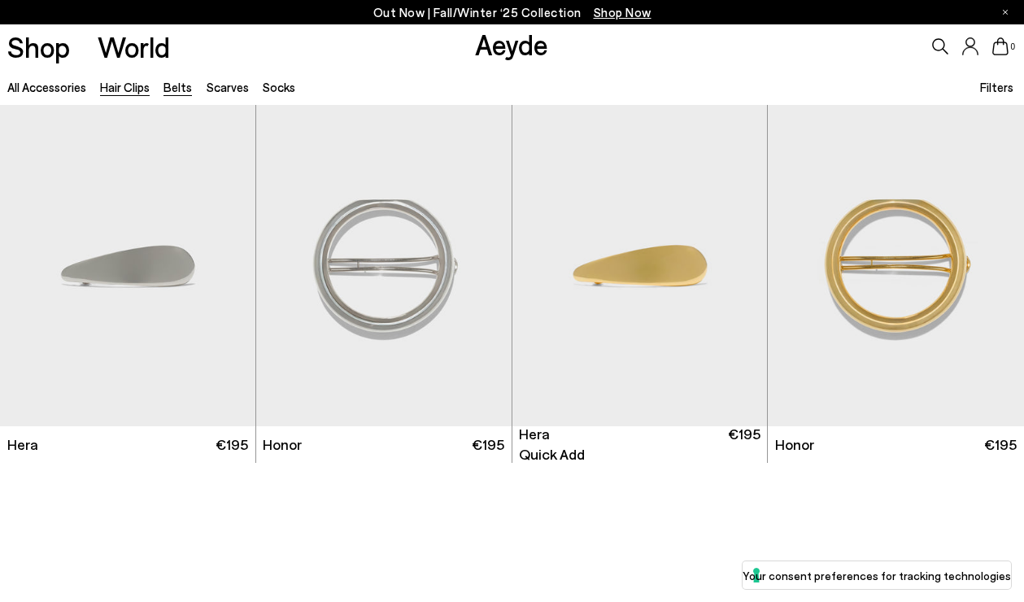
click at [179, 89] on link "Belts" at bounding box center [178, 87] width 28 height 15
